Goal: Check status: Check status

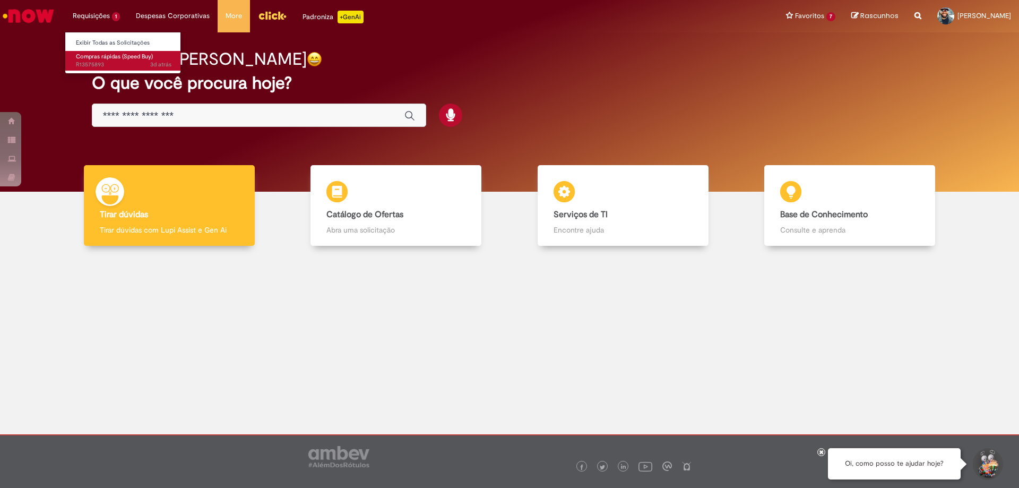
click at [103, 57] on span "Compras rápidas (Speed Buy)" at bounding box center [114, 57] width 77 height 8
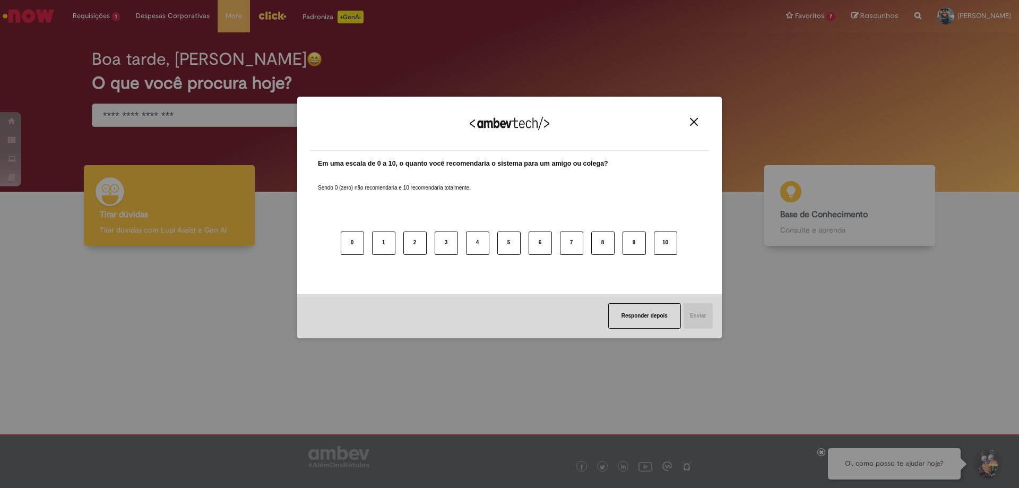
click at [691, 126] on img "Close" at bounding box center [694, 122] width 8 height 8
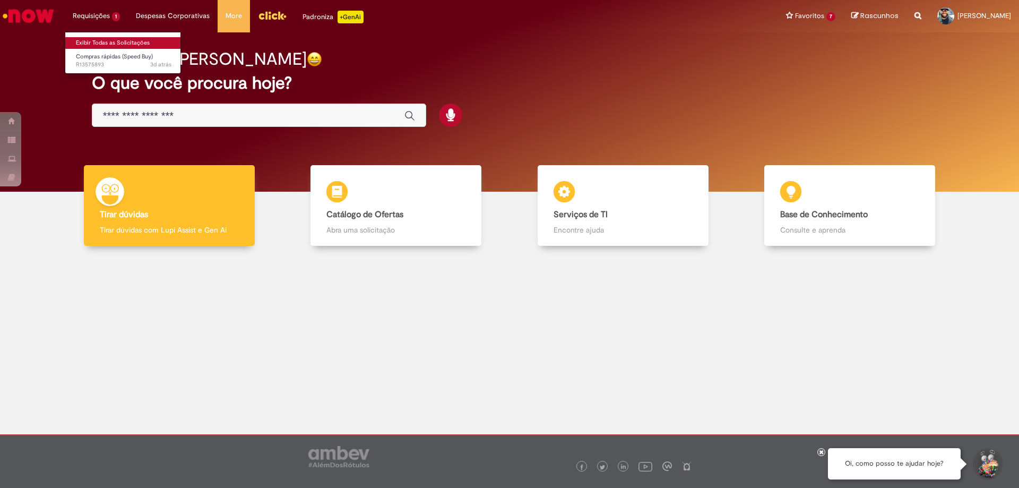
click at [113, 45] on link "Exibir Todas as Solicitações" at bounding box center [123, 43] width 117 height 12
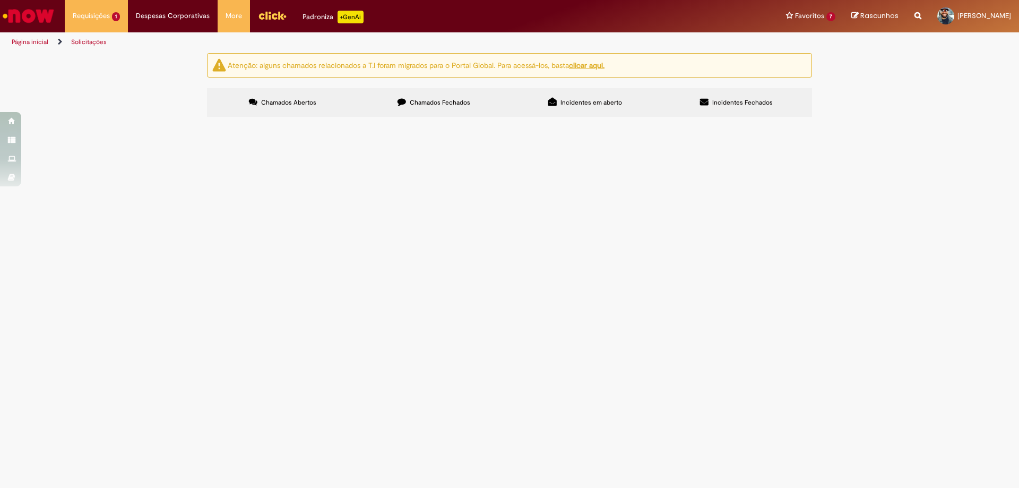
click at [440, 101] on span "Chamados Fechados" at bounding box center [440, 102] width 61 height 8
click at [0, 0] on span "R13554656" at bounding box center [0, 0] width 0 height 0
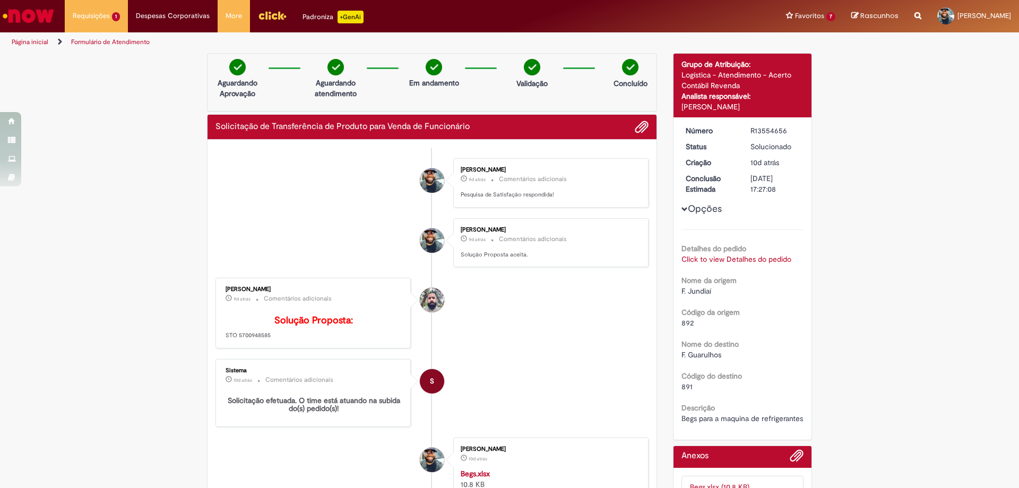
drag, startPoint x: 222, startPoint y: 351, endPoint x: 297, endPoint y: 358, distance: 74.6
click at [297, 345] on div "[PERSON_NAME] 9d atrás 9 dias atrás Comentários adicionais Solução Proposta: ST…" at bounding box center [313, 313] width 189 height 64
copy p "STO 5700948585"
